Goal: Task Accomplishment & Management: Manage account settings

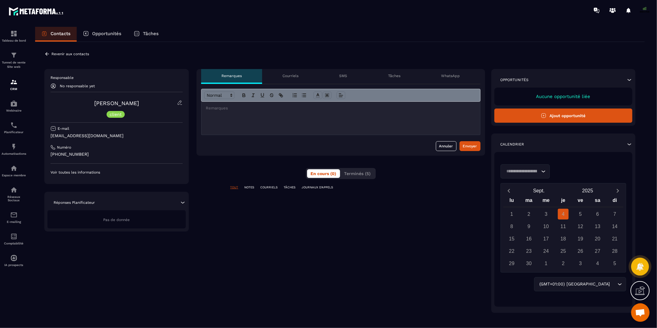
scroll to position [5190, 0]
click at [42, 51] on div "**********" at bounding box center [339, 186] width 609 height 289
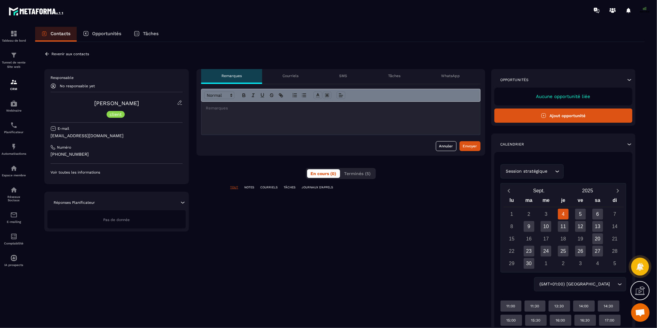
click at [46, 55] on icon at bounding box center [47, 54] width 6 height 6
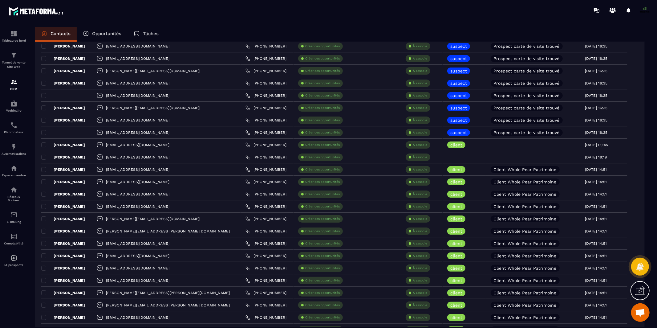
scroll to position [269, 0]
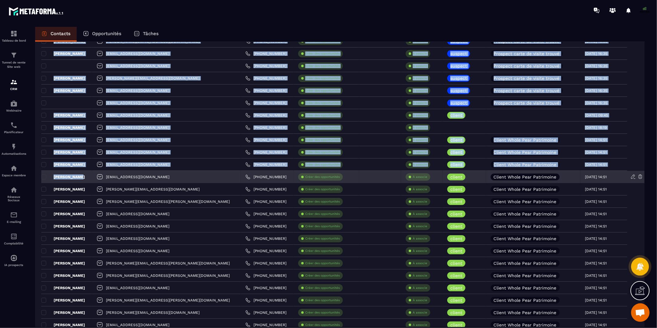
drag, startPoint x: 38, startPoint y: 114, endPoint x: 76, endPoint y: 179, distance: 75.5
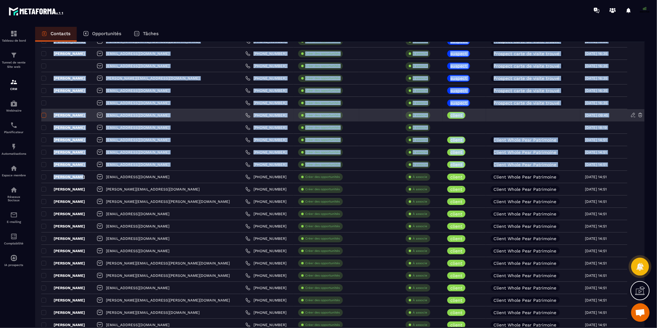
click at [43, 116] on span at bounding box center [43, 115] width 5 height 5
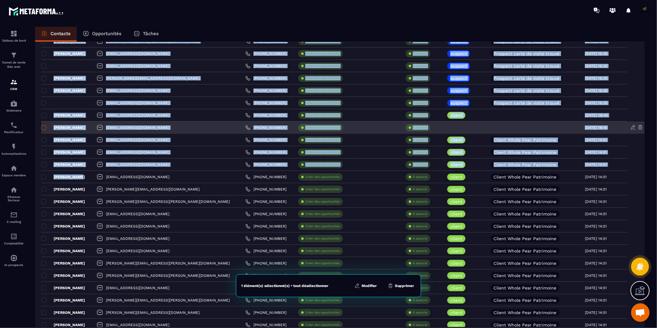
click at [42, 126] on span at bounding box center [43, 127] width 5 height 5
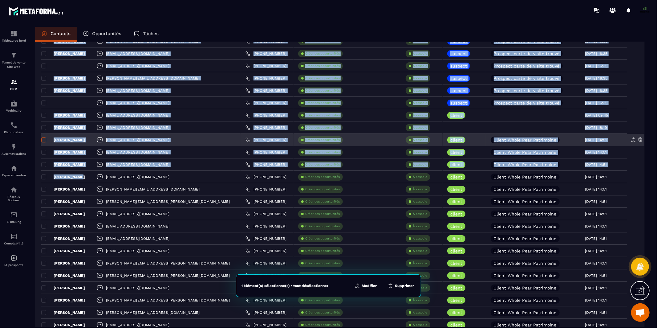
click at [43, 139] on span at bounding box center [43, 139] width 5 height 5
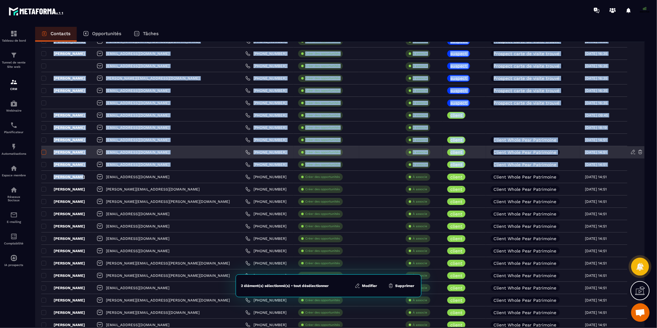
click at [43, 152] on span at bounding box center [43, 152] width 5 height 5
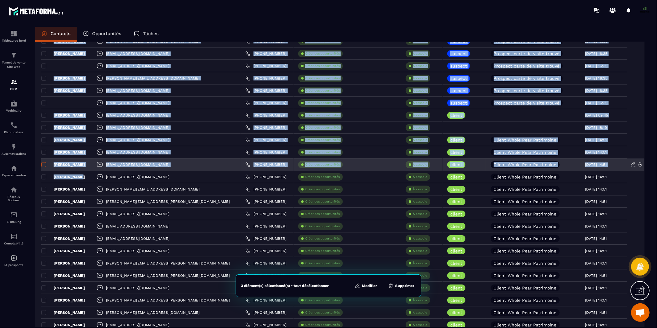
click at [44, 164] on span at bounding box center [43, 164] width 5 height 5
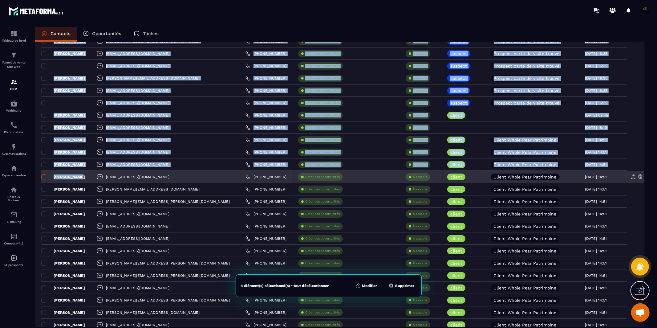
click at [44, 177] on span at bounding box center [43, 176] width 5 height 5
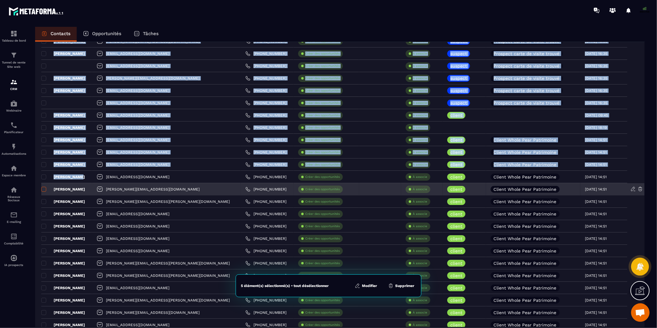
click at [45, 188] on span at bounding box center [43, 189] width 5 height 5
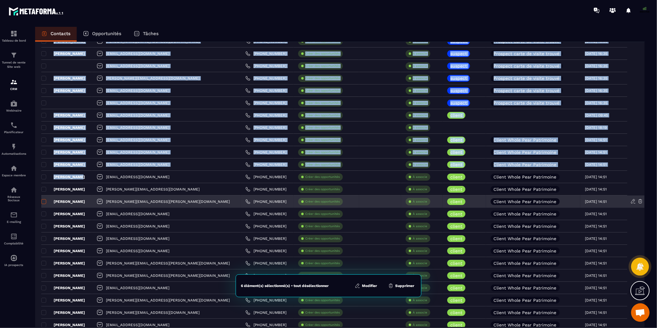
click at [43, 202] on span at bounding box center [43, 201] width 5 height 5
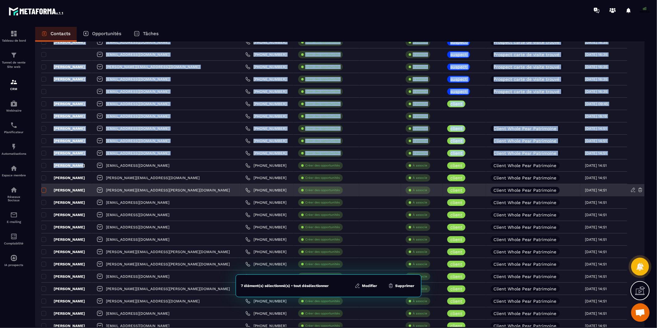
scroll to position [281, 0]
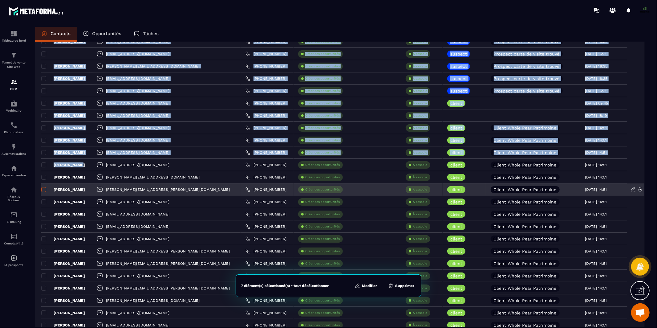
click at [43, 202] on span at bounding box center [43, 201] width 5 height 5
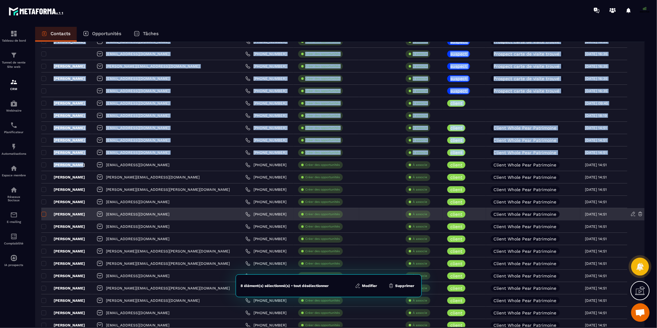
click at [42, 214] on span at bounding box center [43, 214] width 5 height 5
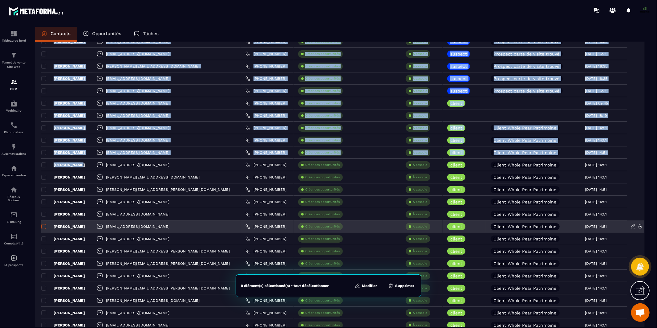
click at [43, 226] on span at bounding box center [43, 226] width 5 height 5
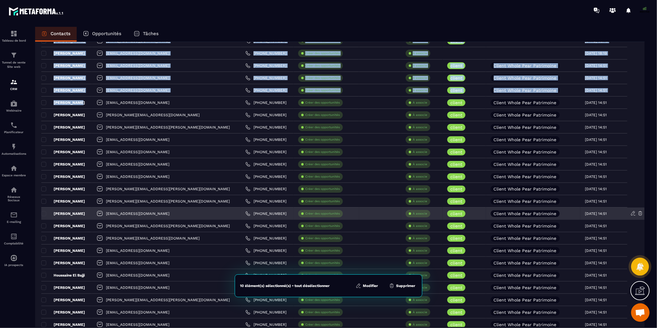
scroll to position [347, 0]
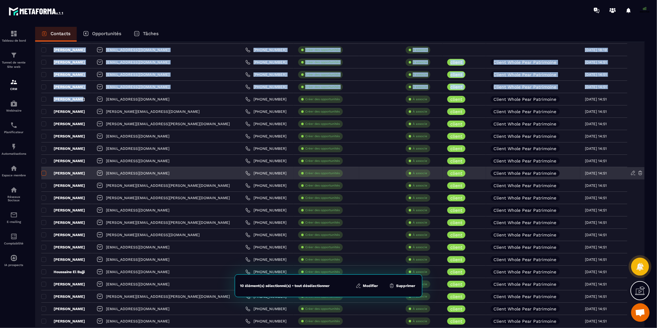
click at [43, 172] on span at bounding box center [43, 173] width 5 height 5
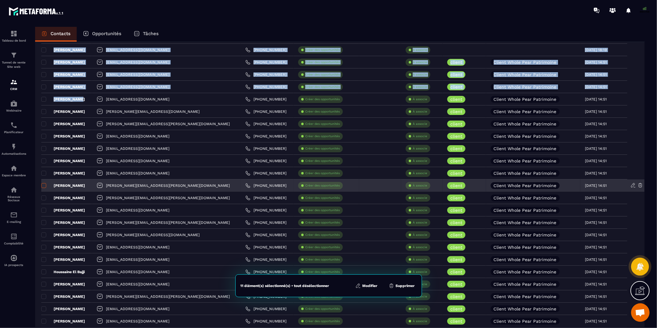
click at [43, 184] on span at bounding box center [43, 185] width 5 height 5
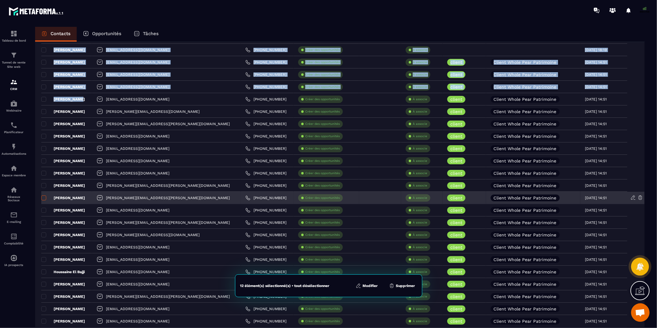
click at [42, 196] on span at bounding box center [43, 197] width 5 height 5
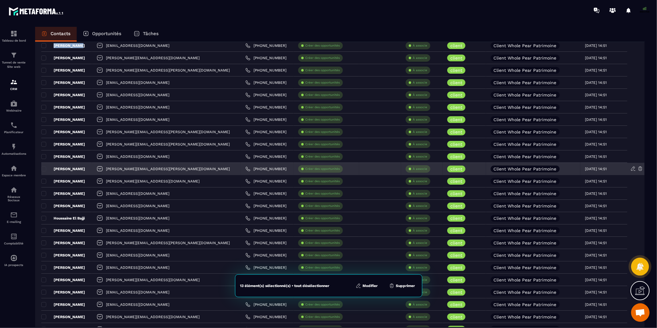
scroll to position [399, 0]
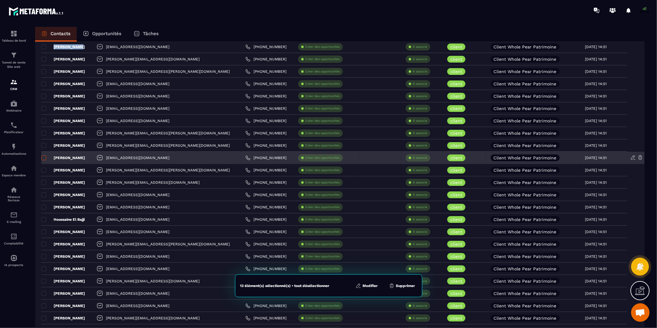
click at [43, 159] on span at bounding box center [43, 157] width 5 height 5
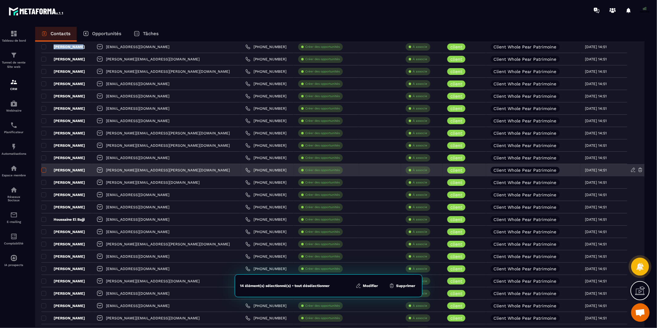
click at [42, 170] on span at bounding box center [43, 170] width 5 height 5
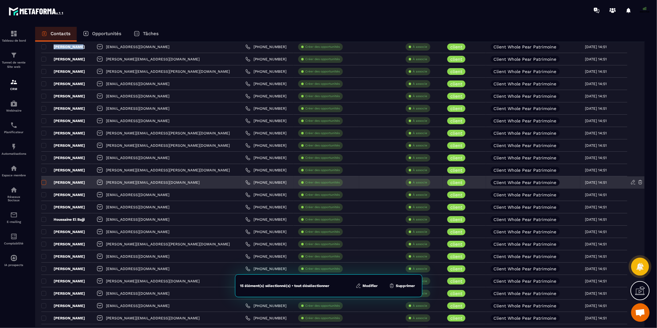
click at [43, 182] on span at bounding box center [43, 182] width 5 height 5
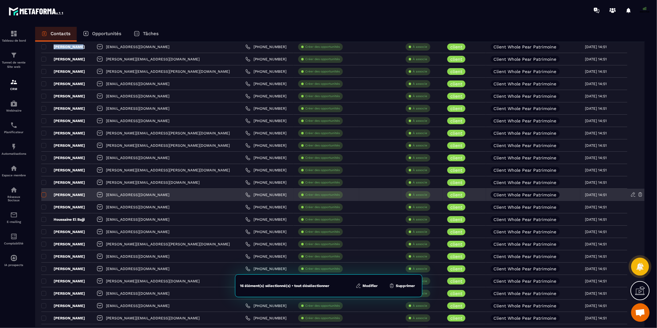
click at [43, 195] on span at bounding box center [43, 194] width 5 height 5
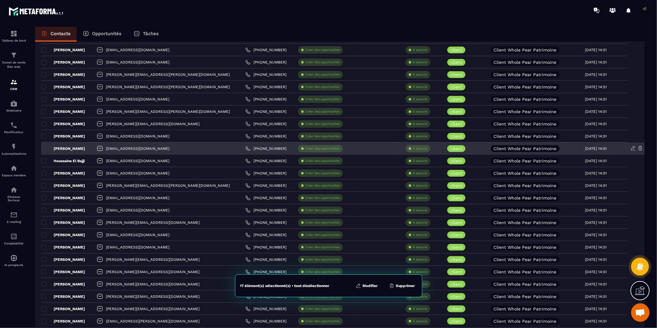
scroll to position [458, 0]
click at [44, 148] on span at bounding box center [43, 147] width 5 height 5
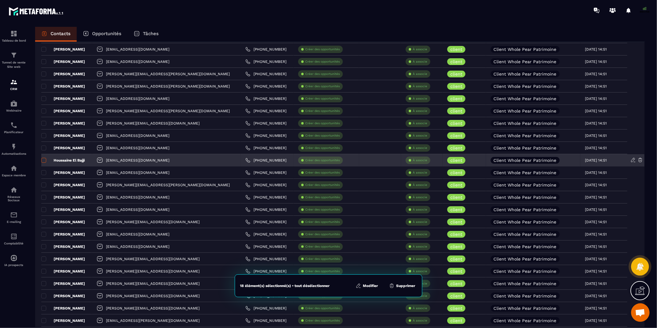
click at [43, 159] on span at bounding box center [43, 160] width 5 height 5
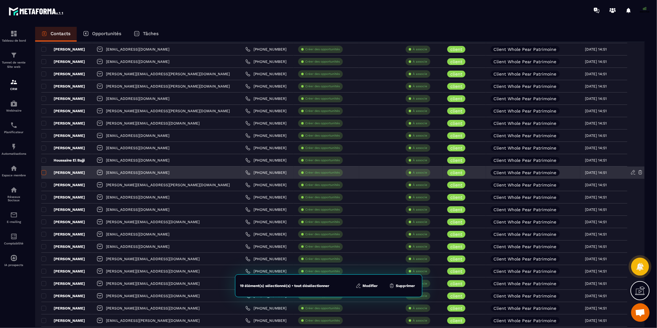
click at [43, 172] on span at bounding box center [43, 172] width 5 height 5
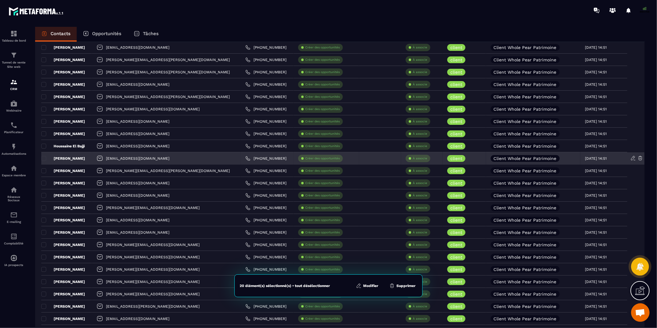
scroll to position [473, 0]
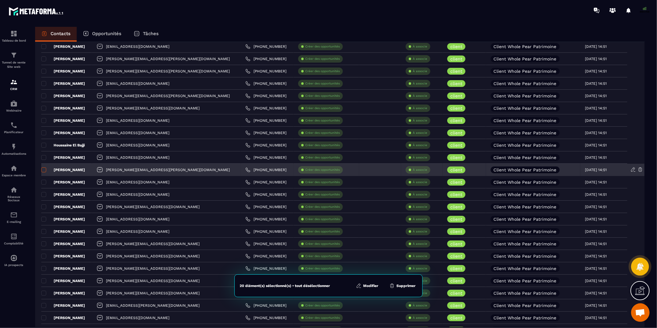
click at [44, 170] on span at bounding box center [43, 169] width 5 height 5
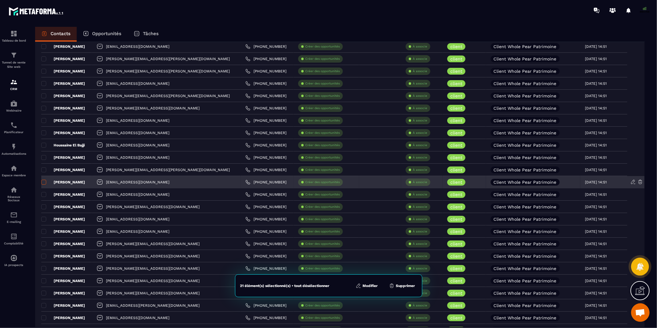
click at [44, 181] on span at bounding box center [43, 182] width 5 height 5
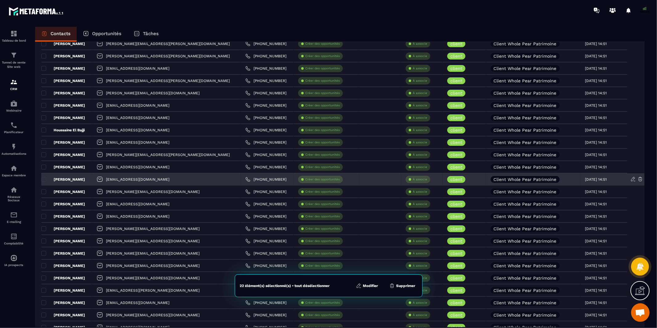
scroll to position [488, 0]
click at [44, 180] on span at bounding box center [43, 179] width 5 height 5
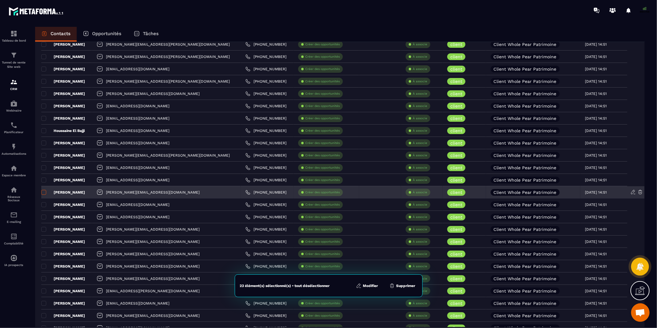
click at [43, 193] on span at bounding box center [43, 192] width 5 height 5
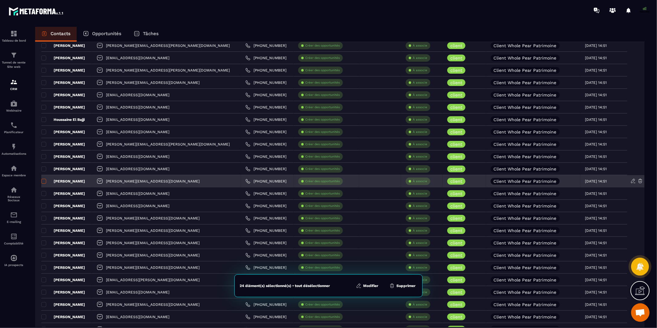
scroll to position [501, 0]
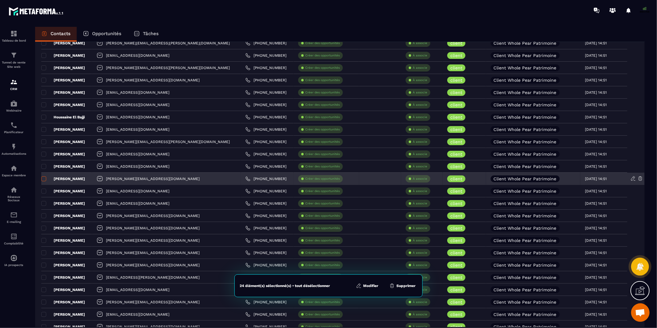
click at [43, 193] on span at bounding box center [43, 190] width 5 height 5
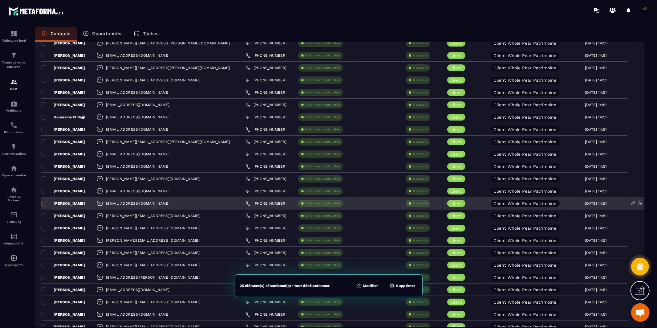
click at [43, 202] on span at bounding box center [43, 203] width 5 height 5
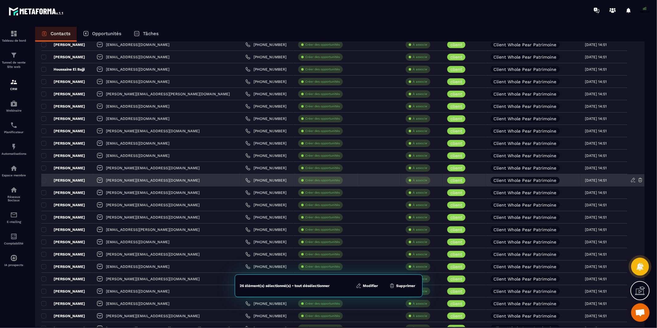
scroll to position [553, 0]
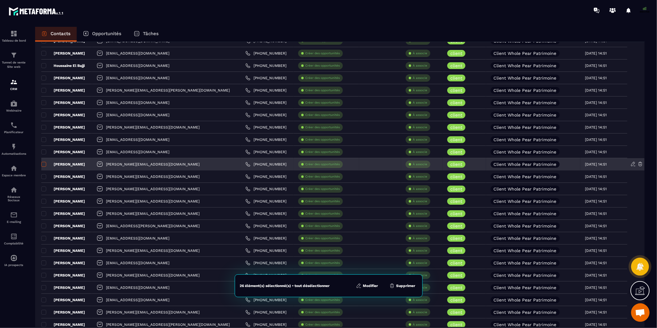
click at [44, 164] on span at bounding box center [43, 164] width 5 height 5
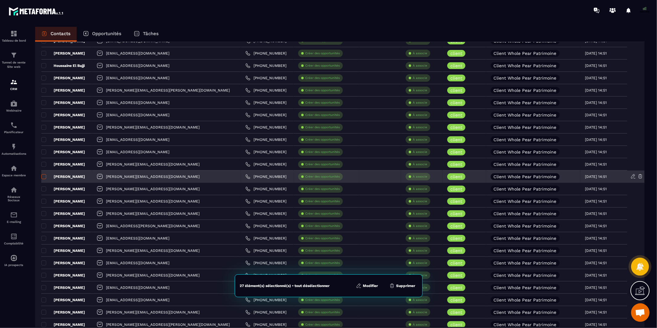
click at [42, 177] on span at bounding box center [43, 176] width 5 height 5
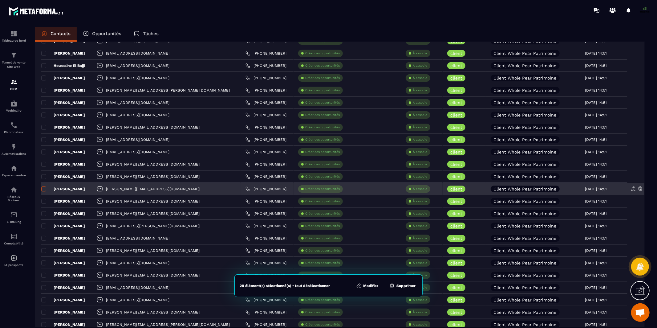
click at [43, 191] on label at bounding box center [43, 190] width 4 height 4
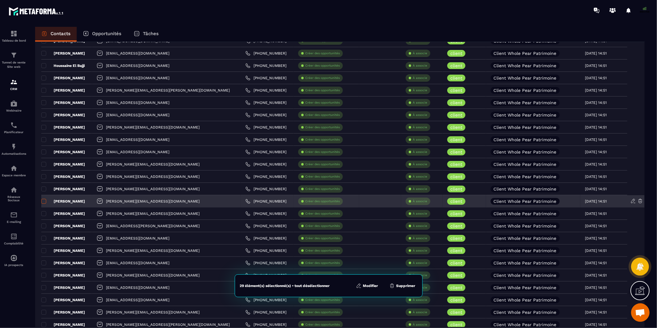
click at [46, 201] on span at bounding box center [43, 201] width 5 height 5
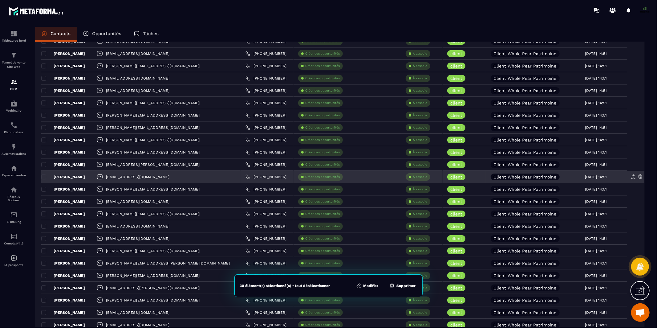
scroll to position [617, 0]
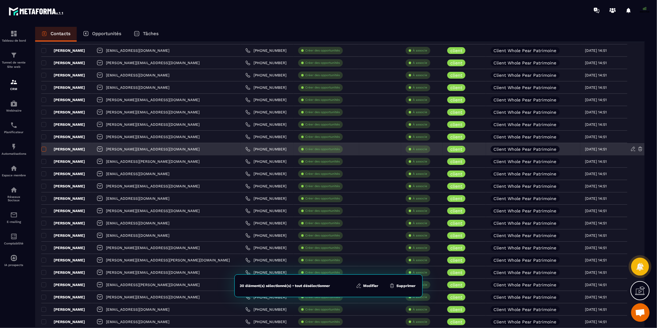
click at [43, 149] on span at bounding box center [43, 149] width 5 height 5
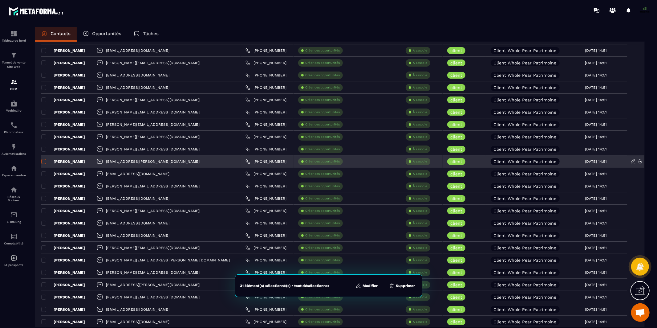
click at [43, 161] on span at bounding box center [43, 161] width 5 height 5
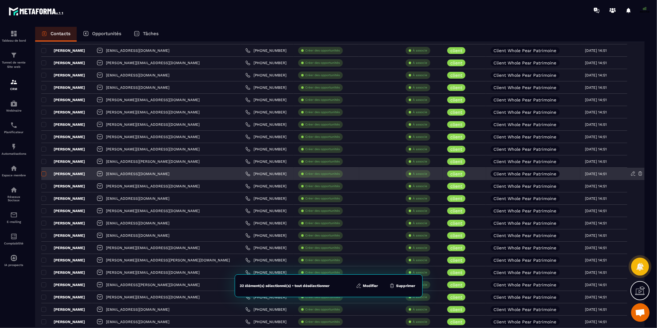
click at [43, 174] on span at bounding box center [43, 173] width 5 height 5
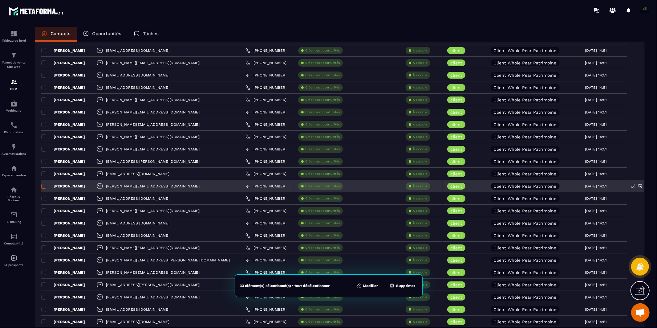
click at [44, 187] on span at bounding box center [43, 186] width 5 height 5
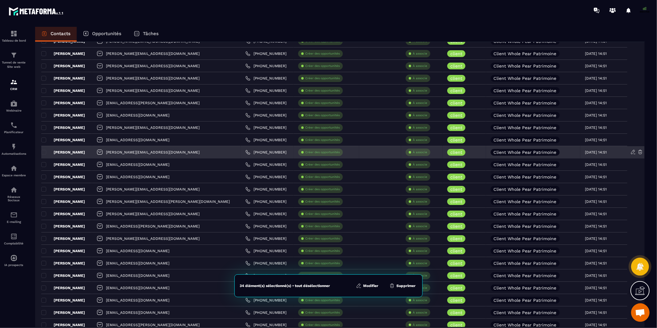
scroll to position [676, 0]
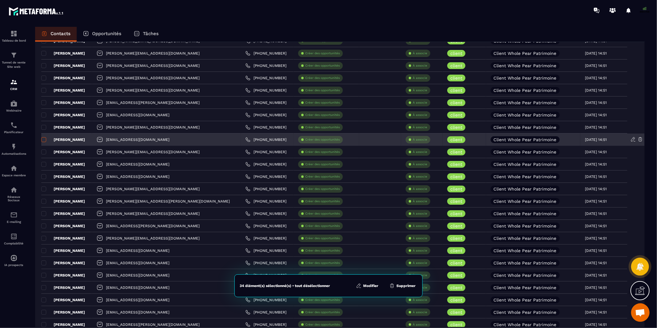
click at [43, 139] on span at bounding box center [43, 139] width 5 height 5
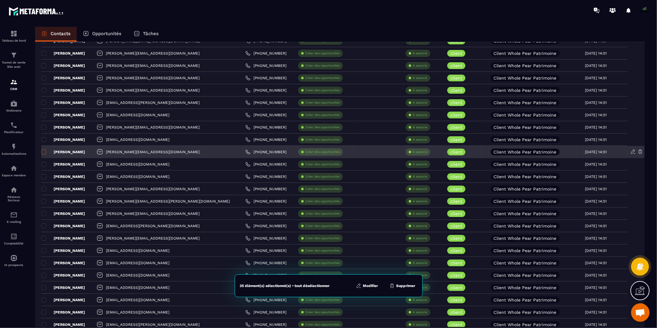
click at [45, 152] on span at bounding box center [43, 151] width 5 height 5
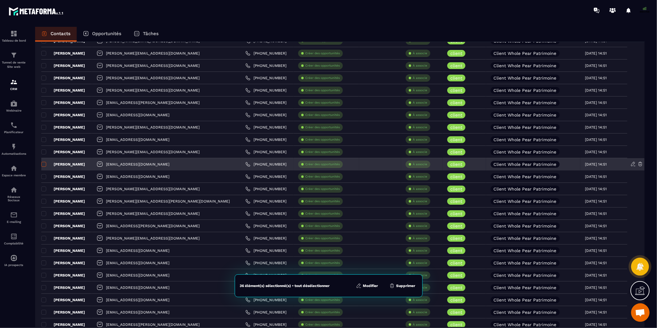
click at [43, 164] on span at bounding box center [43, 164] width 5 height 5
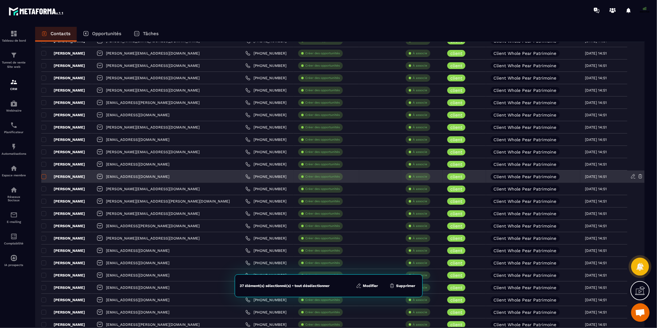
click at [43, 176] on span at bounding box center [43, 176] width 5 height 5
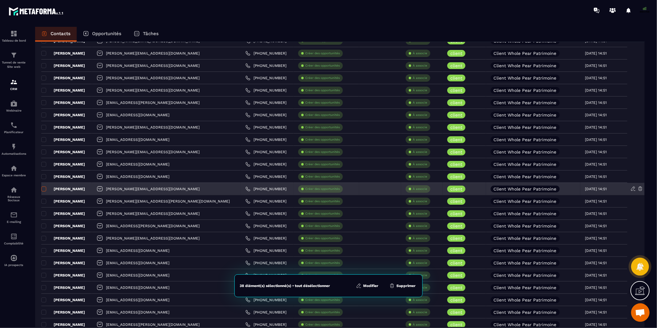
click at [42, 188] on span at bounding box center [43, 188] width 5 height 5
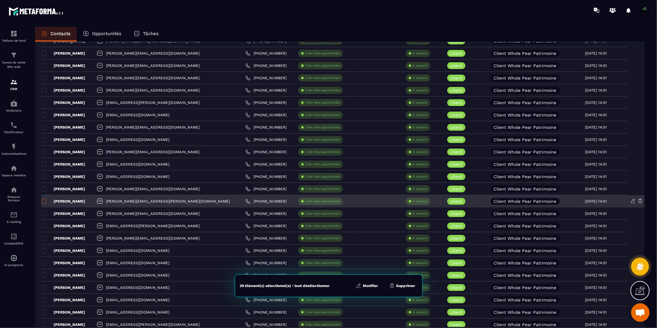
click at [43, 201] on span at bounding box center [43, 201] width 5 height 5
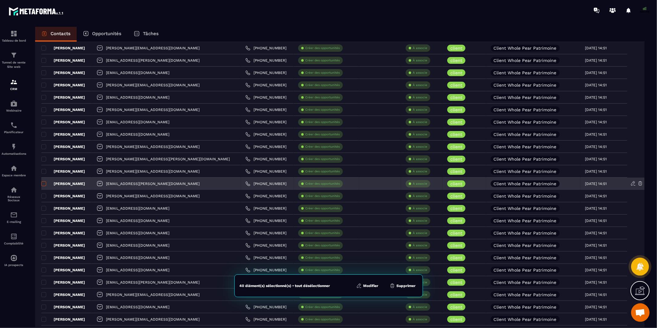
scroll to position [722, 0]
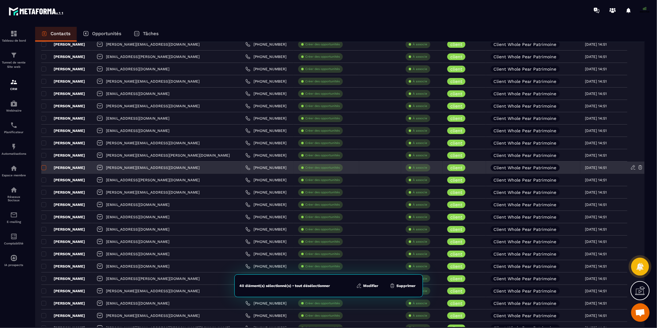
click at [45, 168] on span at bounding box center [43, 167] width 5 height 5
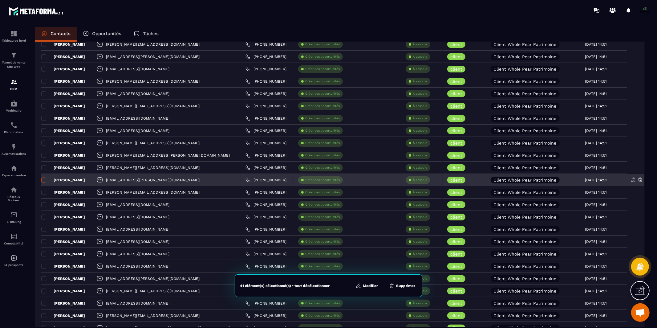
click at [42, 180] on span at bounding box center [43, 179] width 5 height 5
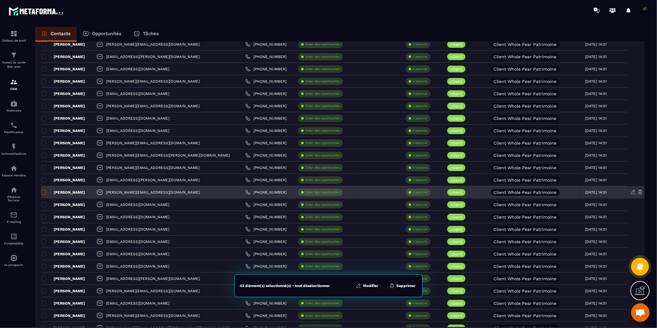
click at [42, 192] on span at bounding box center [43, 192] width 5 height 5
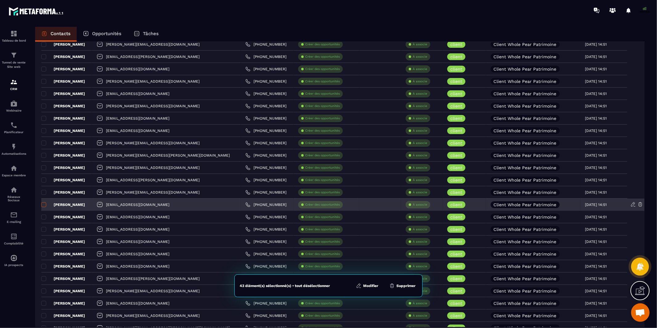
click at [44, 204] on span at bounding box center [43, 204] width 5 height 5
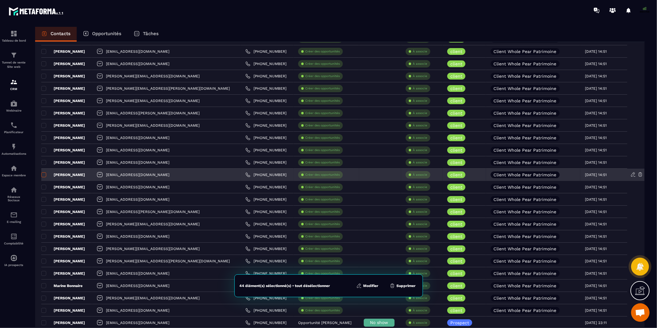
scroll to position [788, 0]
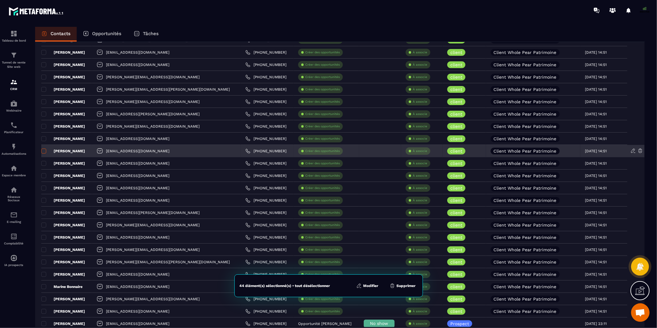
click at [43, 151] on span at bounding box center [43, 150] width 5 height 5
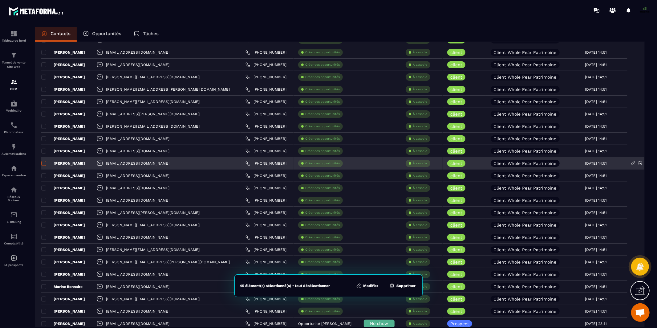
click at [42, 163] on span at bounding box center [43, 163] width 5 height 5
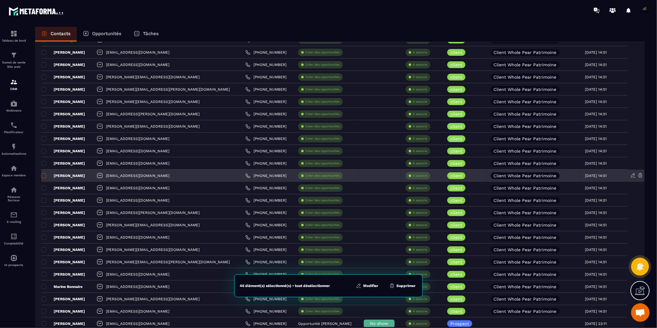
click at [43, 176] on span at bounding box center [43, 175] width 5 height 5
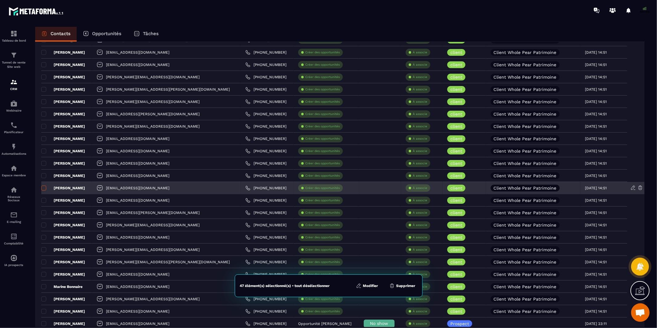
click at [44, 188] on span at bounding box center [43, 187] width 5 height 5
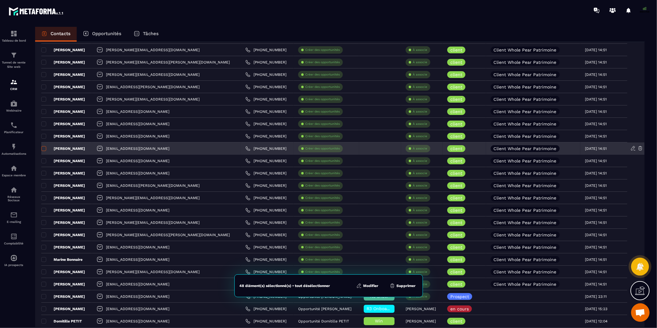
scroll to position [815, 0]
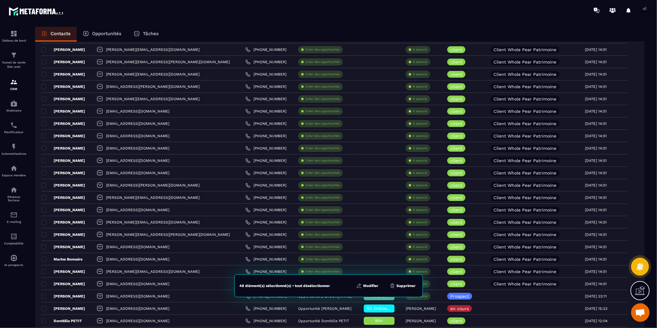
click at [371, 284] on button "Modifier" at bounding box center [367, 285] width 26 height 6
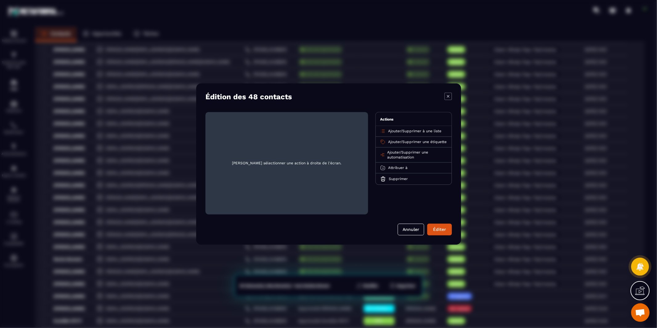
click at [397, 131] on span "Ajouter" at bounding box center [394, 131] width 13 height 4
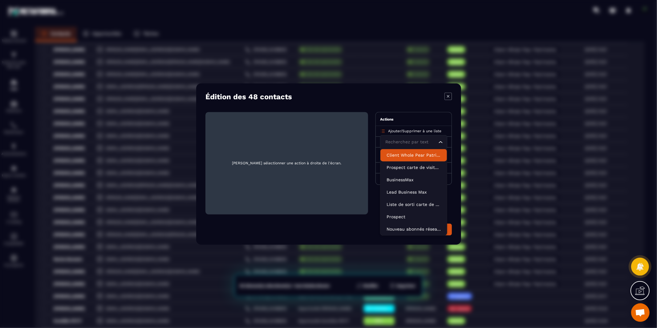
click at [397, 154] on p "Client Whole Pear Patrimoine" at bounding box center [413, 155] width 54 height 6
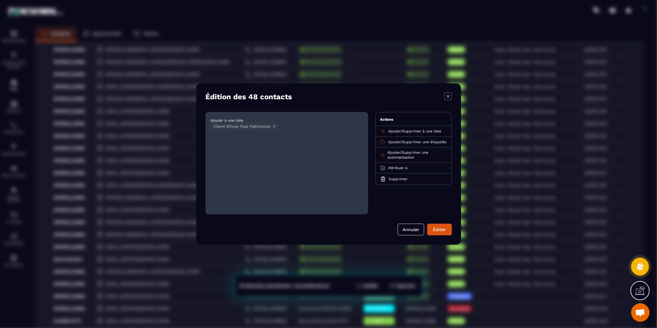
click at [394, 143] on span "Ajouter" at bounding box center [394, 142] width 13 height 4
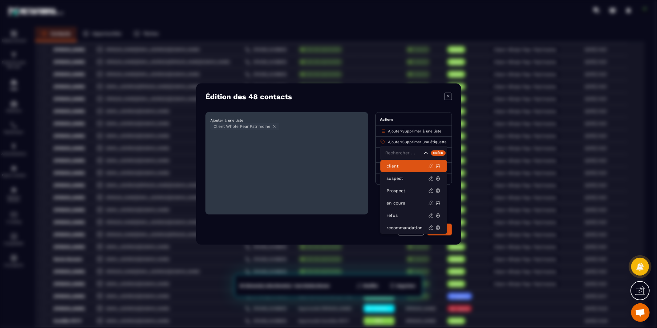
click at [391, 164] on p "client" at bounding box center [407, 166] width 42 height 6
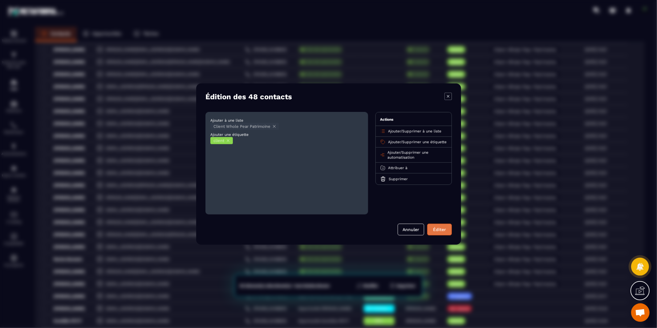
click at [432, 229] on button "Éditer" at bounding box center [439, 230] width 25 height 12
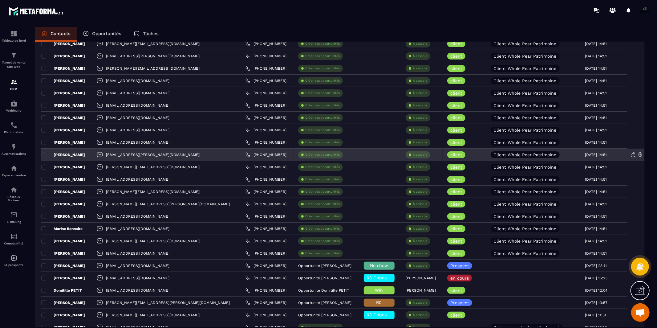
scroll to position [843, 0]
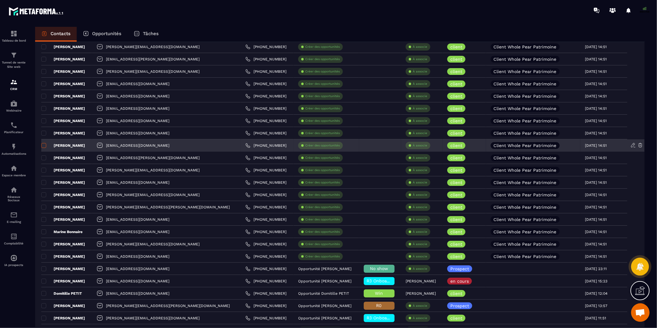
click at [43, 145] on span at bounding box center [43, 145] width 5 height 5
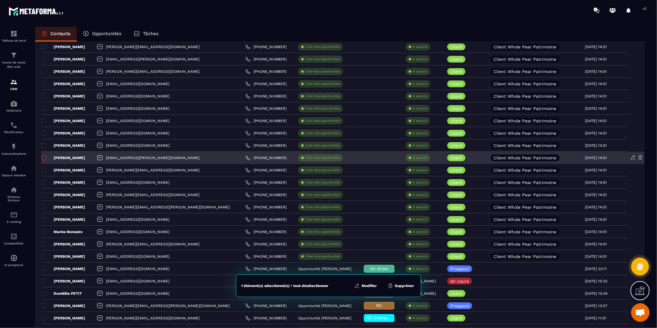
click at [43, 159] on span at bounding box center [43, 157] width 5 height 5
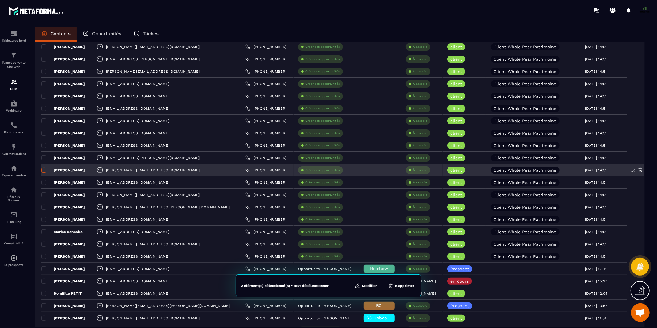
click at [43, 170] on span at bounding box center [43, 170] width 5 height 5
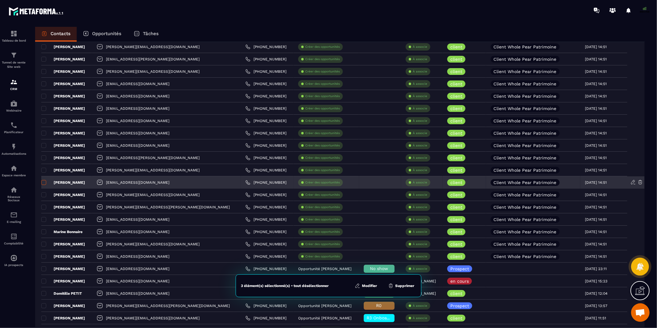
click at [43, 183] on span at bounding box center [43, 182] width 5 height 5
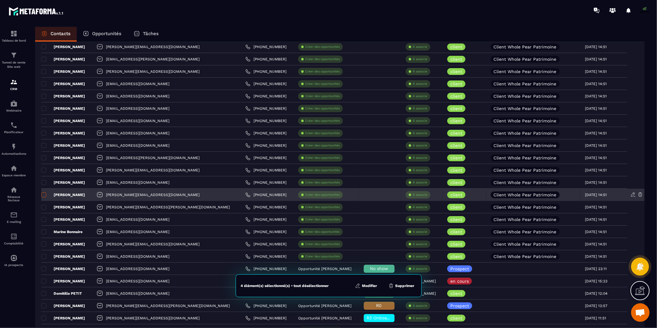
click at [42, 194] on span at bounding box center [43, 194] width 5 height 5
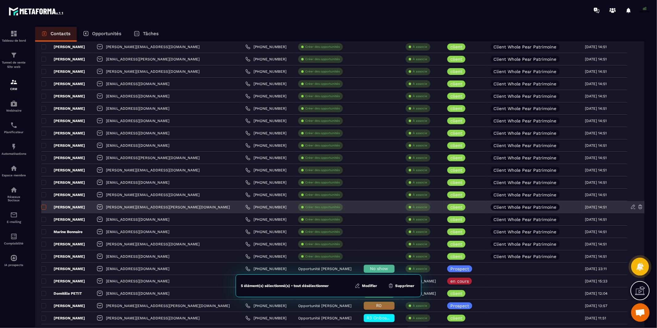
click at [43, 207] on span at bounding box center [43, 206] width 5 height 5
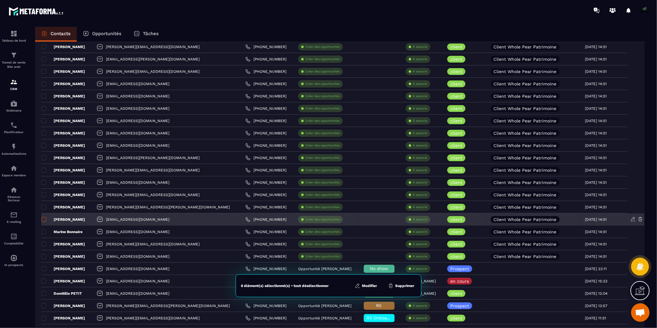
click at [43, 219] on span at bounding box center [43, 219] width 5 height 5
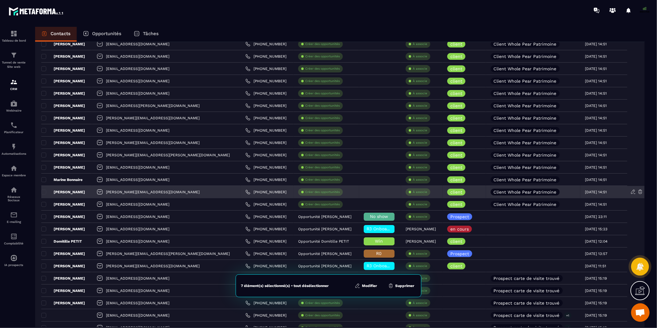
scroll to position [895, 0]
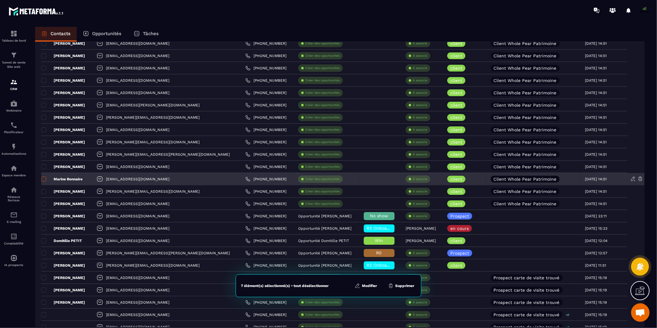
click at [44, 178] on span at bounding box center [43, 178] width 5 height 5
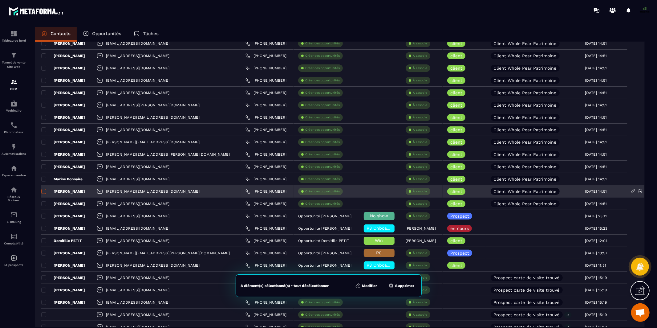
click at [43, 191] on span at bounding box center [43, 191] width 5 height 5
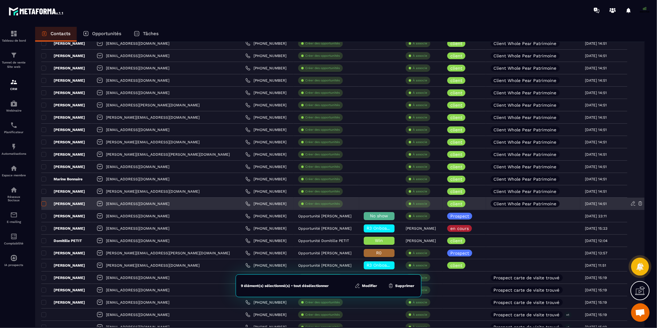
click at [43, 203] on span at bounding box center [43, 203] width 5 height 5
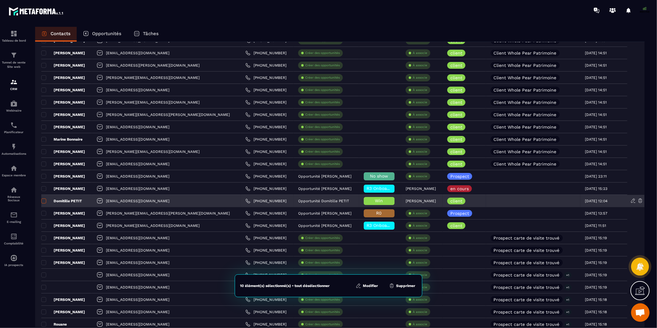
scroll to position [935, 0]
click at [44, 201] on span at bounding box center [43, 201] width 5 height 5
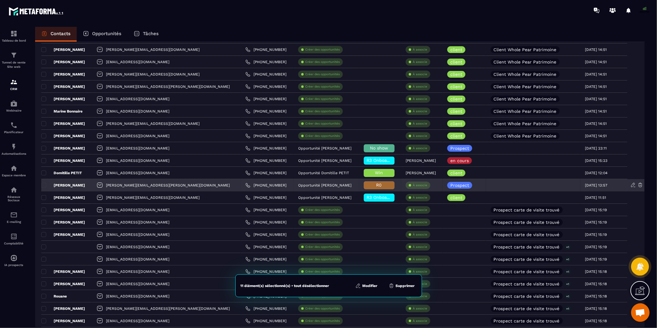
scroll to position [960, 0]
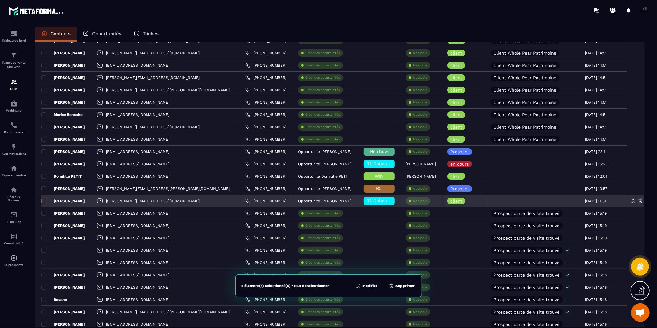
click at [44, 201] on span at bounding box center [43, 200] width 5 height 5
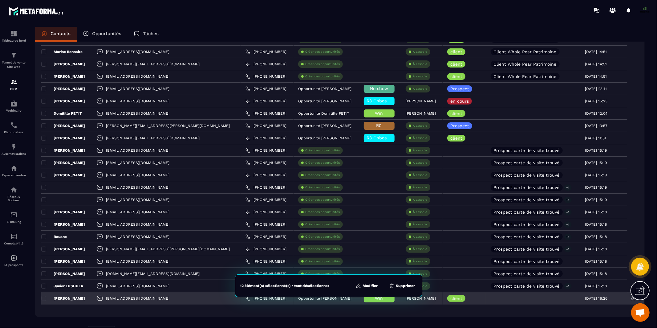
scroll to position [1045, 0]
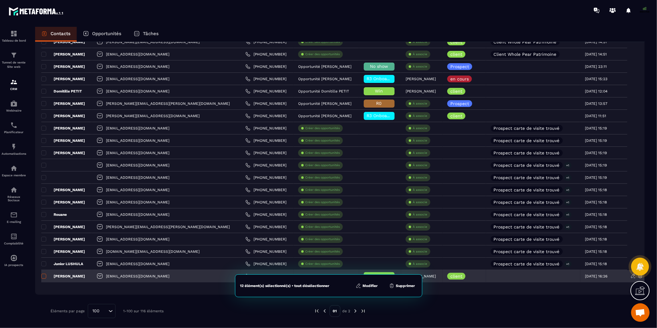
click at [44, 276] on span at bounding box center [43, 275] width 5 height 5
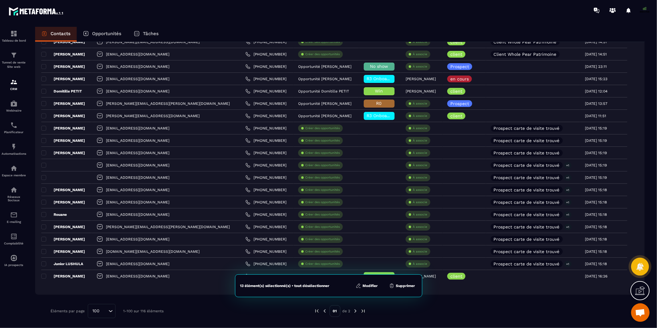
click at [369, 285] on button "Modifier" at bounding box center [367, 285] width 26 height 6
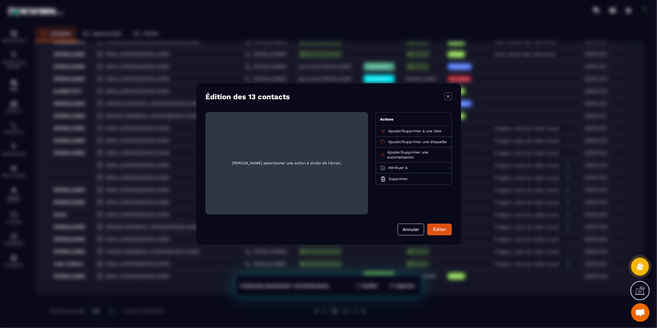
click at [409, 130] on span "Supprimer à une liste" at bounding box center [421, 131] width 39 height 4
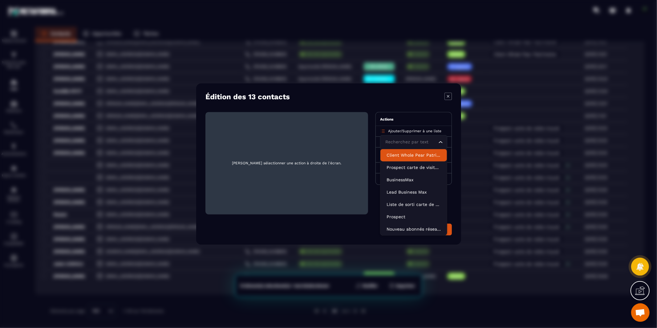
click at [404, 156] on p "Client Whole Pear Patrimoine" at bounding box center [413, 155] width 54 height 6
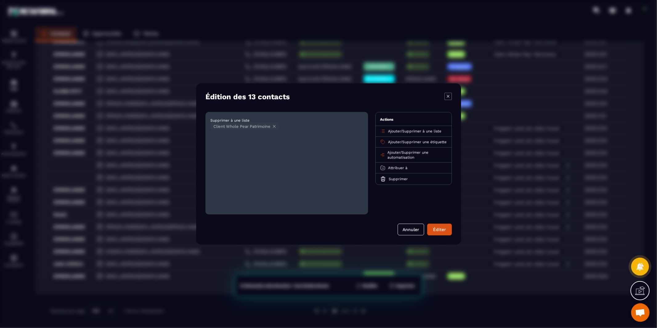
click at [402, 144] on span "Supprimer une étiquette" at bounding box center [424, 142] width 44 height 4
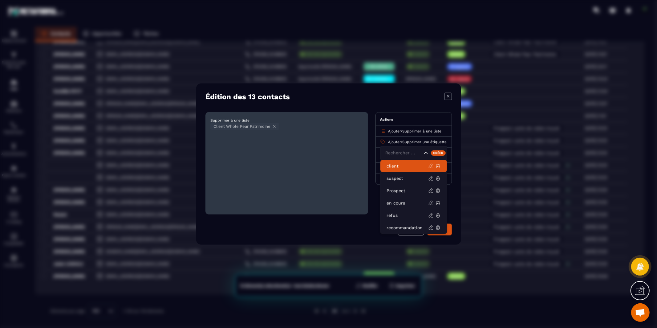
click at [403, 168] on p "client" at bounding box center [407, 166] width 42 height 6
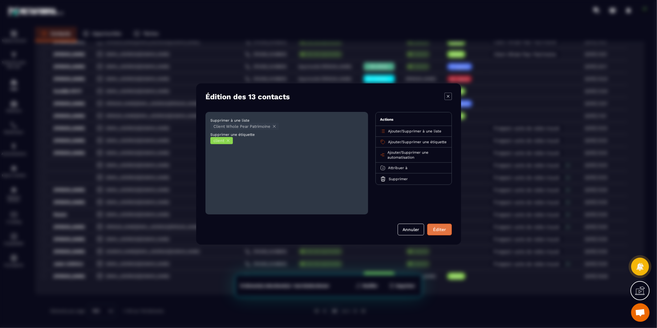
click at [433, 228] on button "Éditer" at bounding box center [439, 230] width 25 height 12
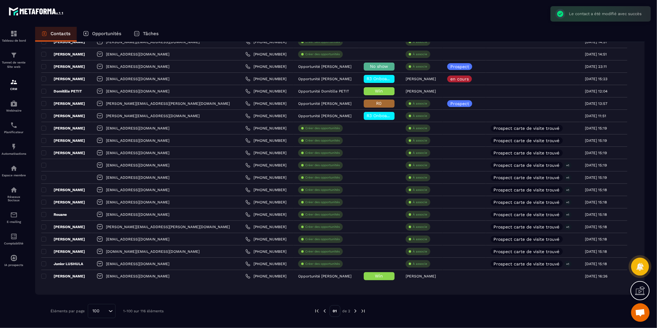
click at [354, 310] on img at bounding box center [356, 311] width 6 height 6
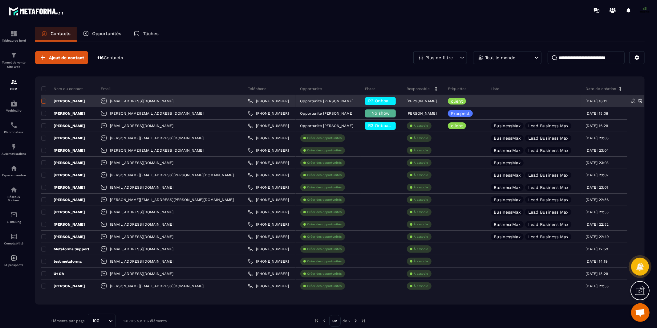
click at [42, 100] on span at bounding box center [43, 101] width 5 height 5
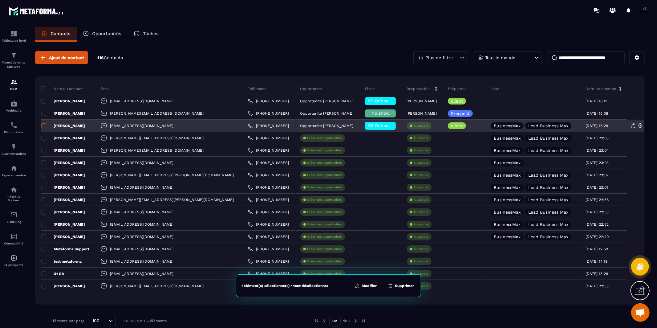
click at [42, 125] on span at bounding box center [43, 125] width 5 height 5
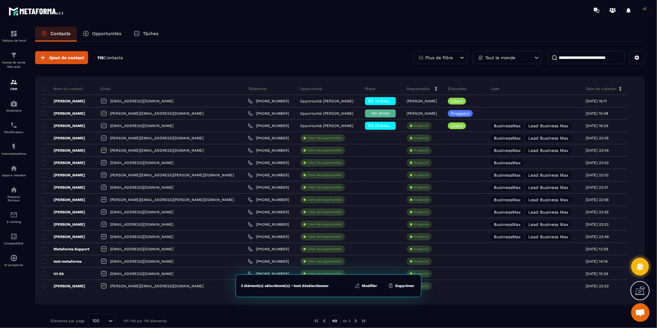
click at [364, 286] on button "Modifier" at bounding box center [366, 285] width 26 height 6
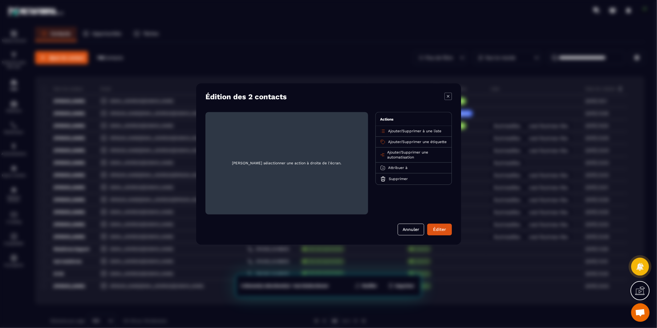
click at [400, 130] on span "Ajouter" at bounding box center [394, 131] width 13 height 4
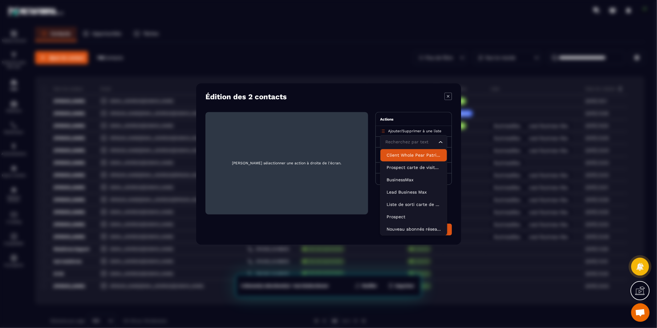
click at [402, 155] on p "Client Whole Pear Patrimoine" at bounding box center [413, 155] width 54 height 6
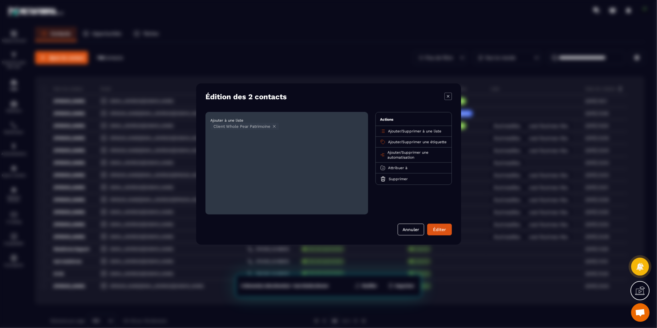
click at [402, 144] on span "Supprimer une étiquette" at bounding box center [424, 142] width 44 height 4
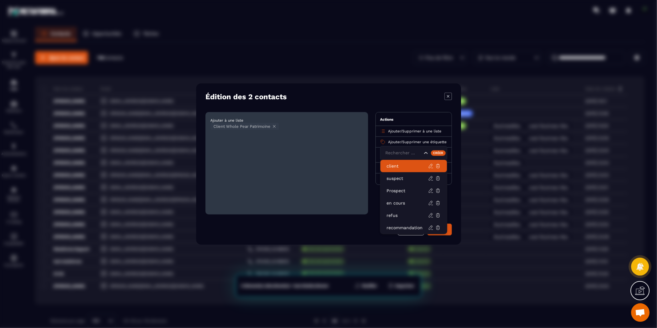
click at [399, 167] on p "client" at bounding box center [407, 166] width 42 height 6
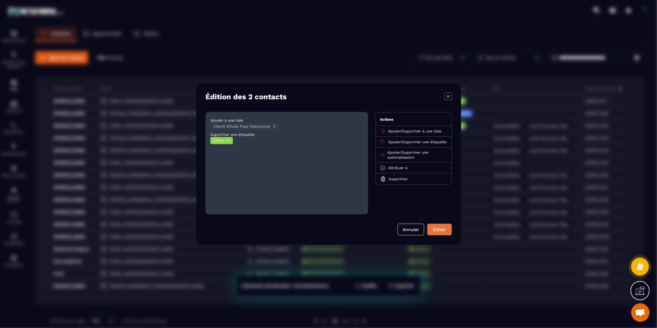
click at [445, 227] on button "Éditer" at bounding box center [439, 230] width 25 height 12
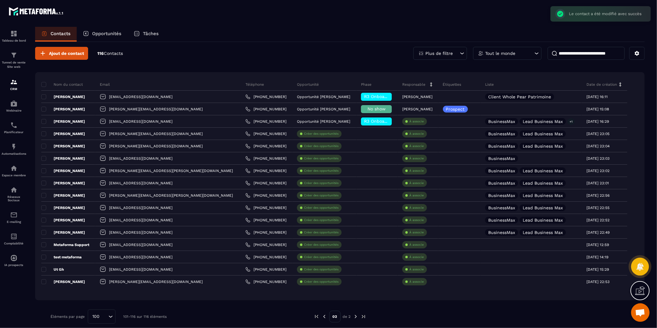
scroll to position [10, 0]
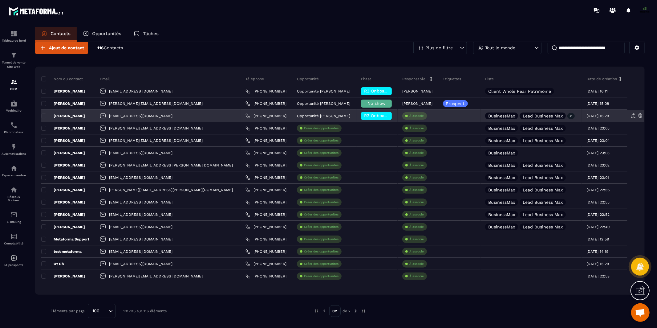
click at [71, 115] on p "[PERSON_NAME]" at bounding box center [63, 115] width 44 height 5
